Goal: Submit feedback/report problem

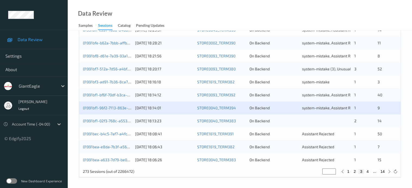
scroll to position [262, 0]
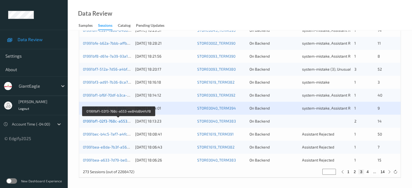
click at [95, 119] on link "01991bf1-02f3-768c-a553-ee84b8b4fcf8" at bounding box center [119, 121] width 72 height 5
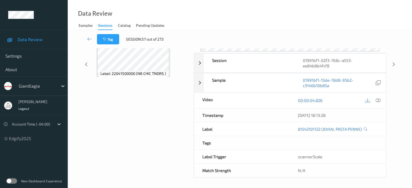
scroll to position [72, 0]
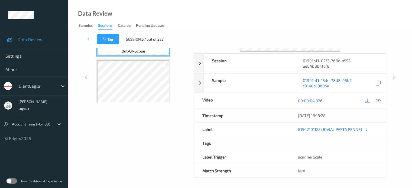
click at [187, 7] on div "Data Review Samples Sessions Catalog Pending Updates" at bounding box center [240, 15] width 344 height 30
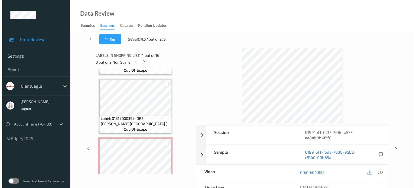
scroll to position [819, 0]
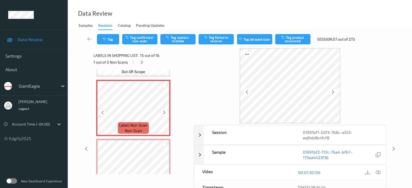
click at [101, 112] on icon at bounding box center [102, 112] width 5 height 5
click at [101, 114] on icon at bounding box center [102, 112] width 5 height 5
click at [380, 170] on icon at bounding box center [378, 172] width 5 height 5
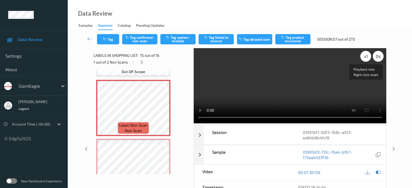
click at [365, 58] on div "x 1" at bounding box center [365, 56] width 11 height 11
click at [174, 40] on button "Tag system-mistake" at bounding box center [177, 39] width 35 height 10
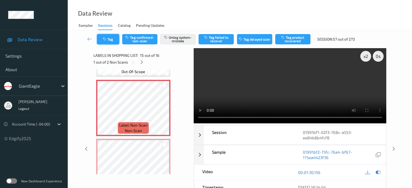
click at [113, 41] on button "Tag" at bounding box center [108, 39] width 22 height 10
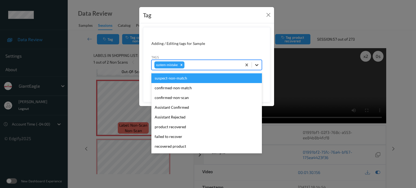
click at [255, 65] on icon at bounding box center [256, 64] width 5 height 5
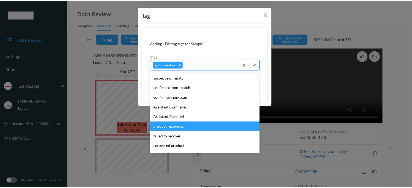
scroll to position [57, 0]
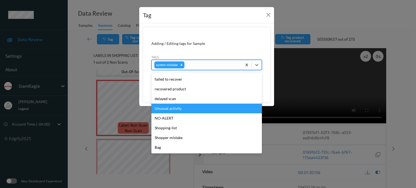
click at [165, 109] on div "Unusual activity" at bounding box center [207, 109] width 111 height 10
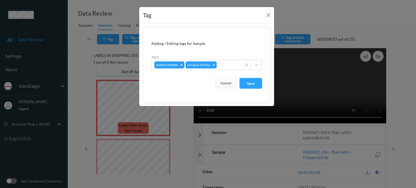
click at [248, 84] on button "Save" at bounding box center [251, 83] width 22 height 10
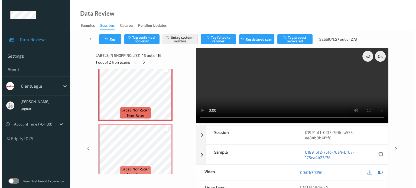
scroll to position [843, 0]
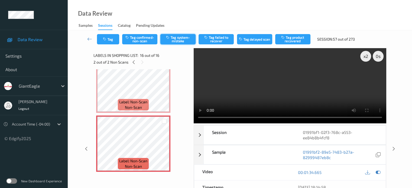
click at [181, 40] on button "Tag system-mistake" at bounding box center [177, 39] width 35 height 10
click at [111, 41] on button "Tag" at bounding box center [108, 39] width 22 height 10
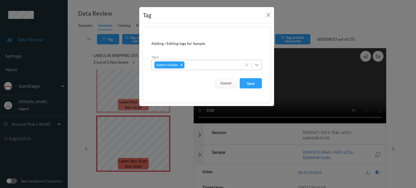
click at [258, 65] on icon at bounding box center [256, 64] width 5 height 5
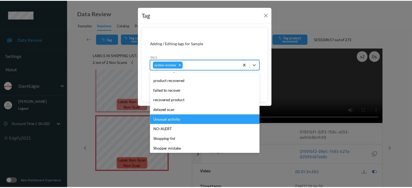
scroll to position [57, 0]
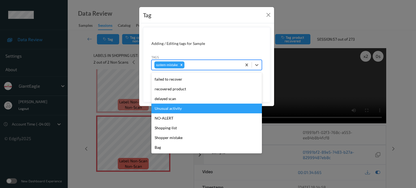
click at [164, 108] on div "Unusual activity" at bounding box center [207, 109] width 111 height 10
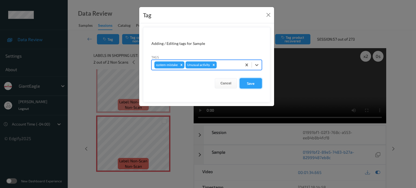
click at [250, 82] on button "Save" at bounding box center [251, 83] width 22 height 10
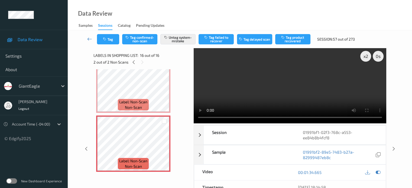
click at [90, 40] on icon at bounding box center [89, 38] width 5 height 5
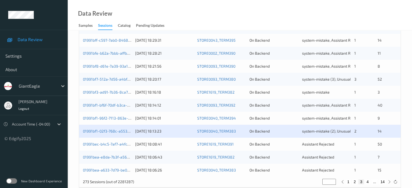
scroll to position [262, 0]
